Goal: Task Accomplishment & Management: Use online tool/utility

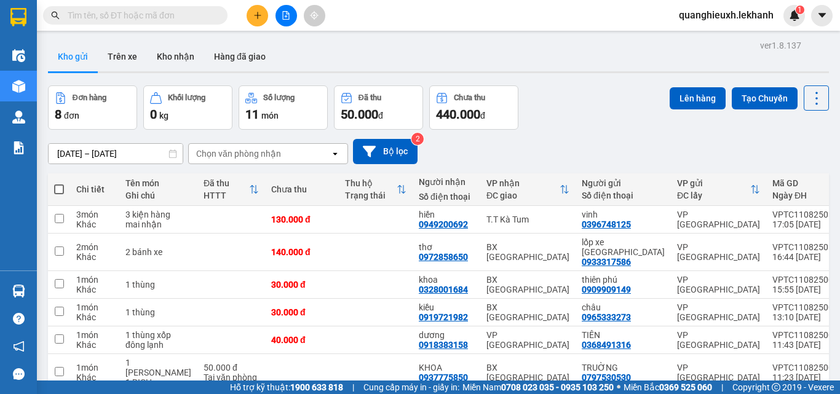
click at [61, 158] on input "[DATE] – [DATE]" at bounding box center [116, 154] width 134 height 20
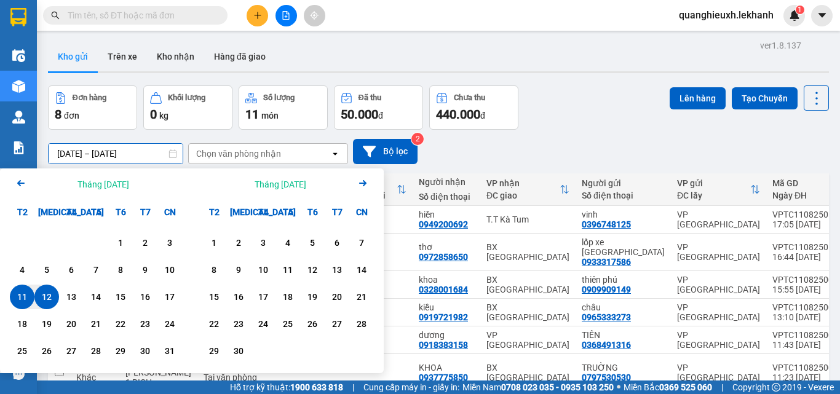
click at [51, 303] on div "12" at bounding box center [46, 297] width 17 height 15
click at [53, 300] on div "12" at bounding box center [46, 297] width 17 height 15
type input "[DATE] – [DATE]"
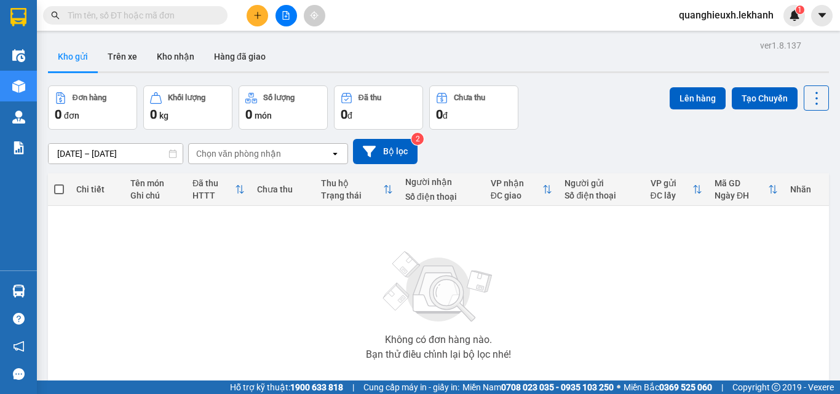
click at [280, 154] on div "Chọn văn phòng nhận" at bounding box center [259, 154] width 141 height 20
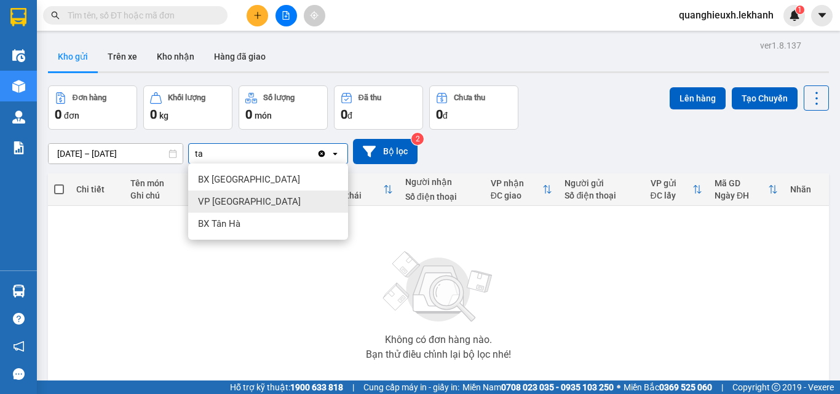
type input "ta"
click at [291, 199] on div "VP [GEOGRAPHIC_DATA]" at bounding box center [268, 202] width 160 height 22
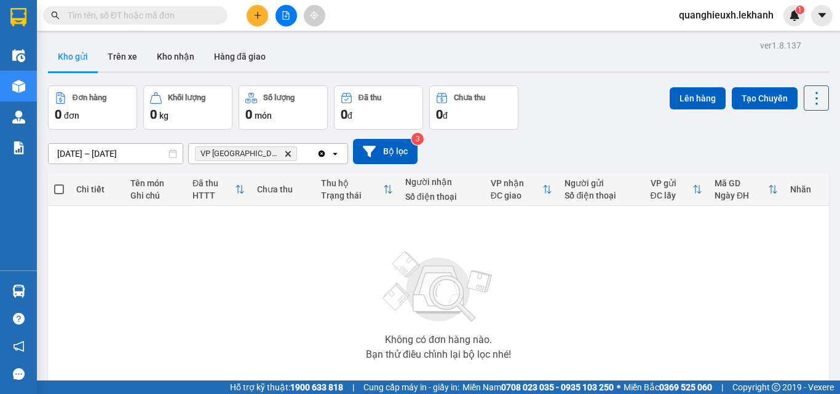
click at [247, 154] on span "VP Tân Bình Delete" at bounding box center [246, 153] width 102 height 15
click at [285, 155] on icon "VP Tân Bình, close by backspace" at bounding box center [288, 154] width 6 height 6
click at [550, 156] on div "[DATE] – [DATE] Press the down arrow key to interact with the calendar and sele…" at bounding box center [438, 151] width 781 height 25
click at [402, 152] on button "Bộ lọc" at bounding box center [385, 151] width 65 height 25
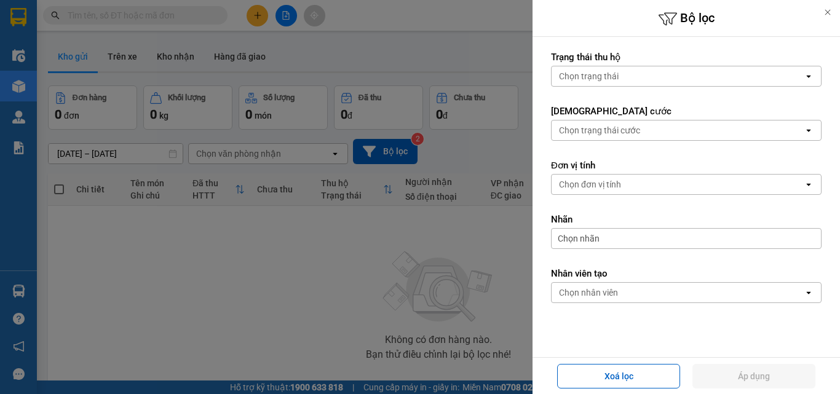
scroll to position [228, 0]
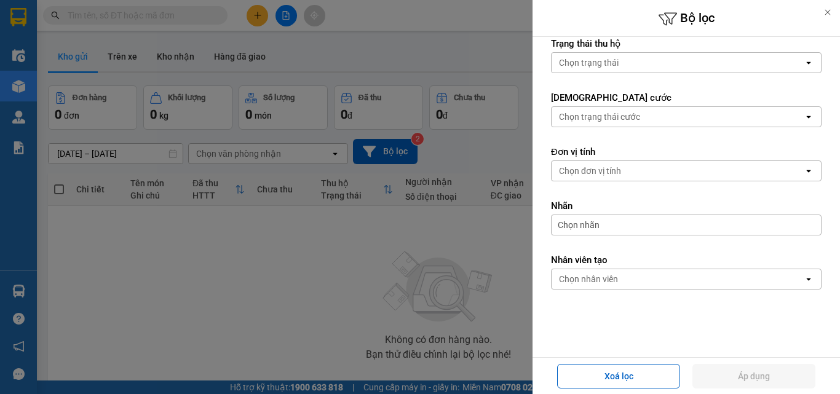
click at [254, 206] on div at bounding box center [420, 197] width 840 height 394
